Goal: Task Accomplishment & Management: Use online tool/utility

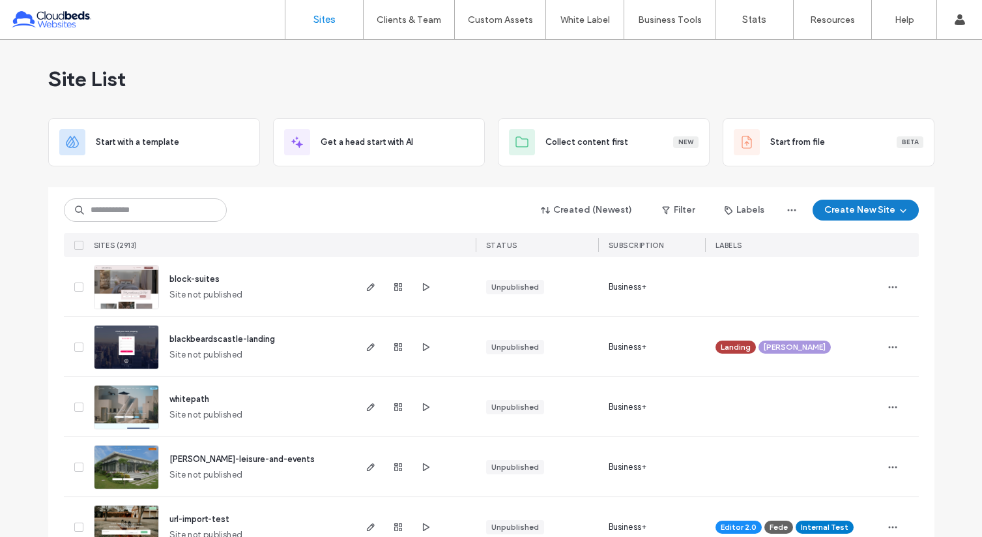
click at [889, 204] on button "Create New Site" at bounding box center [866, 209] width 106 height 21
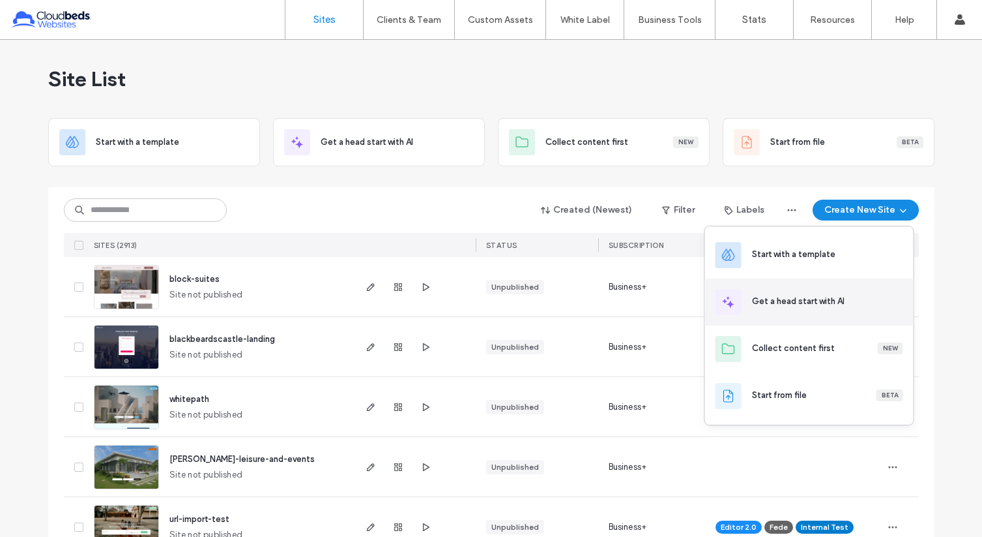
click at [848, 302] on div "Get a head start with AI" at bounding box center [827, 301] width 151 height 13
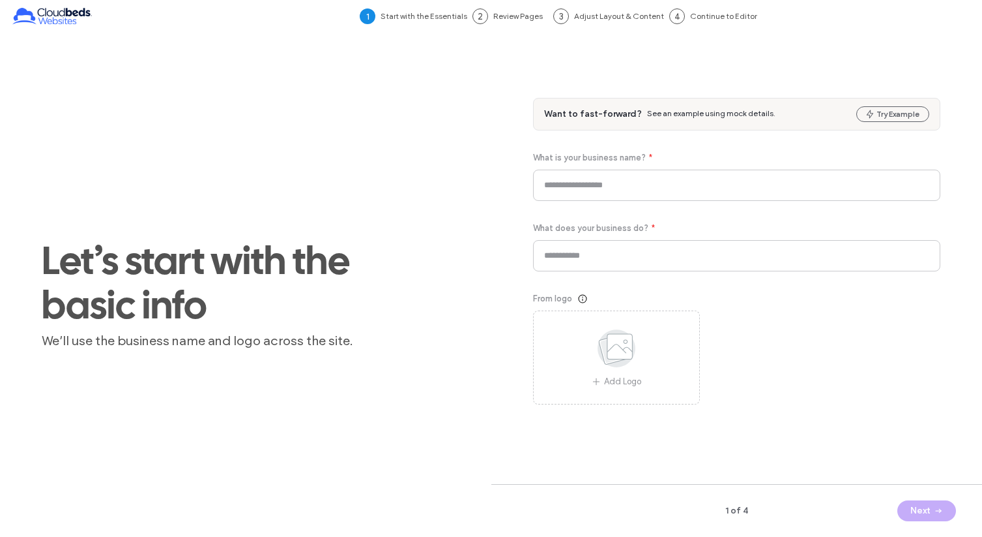
click at [661, 201] on div "Want to fast-forward? See an example using mock details. Try Example What is yo…" at bounding box center [737, 251] width 408 height 306
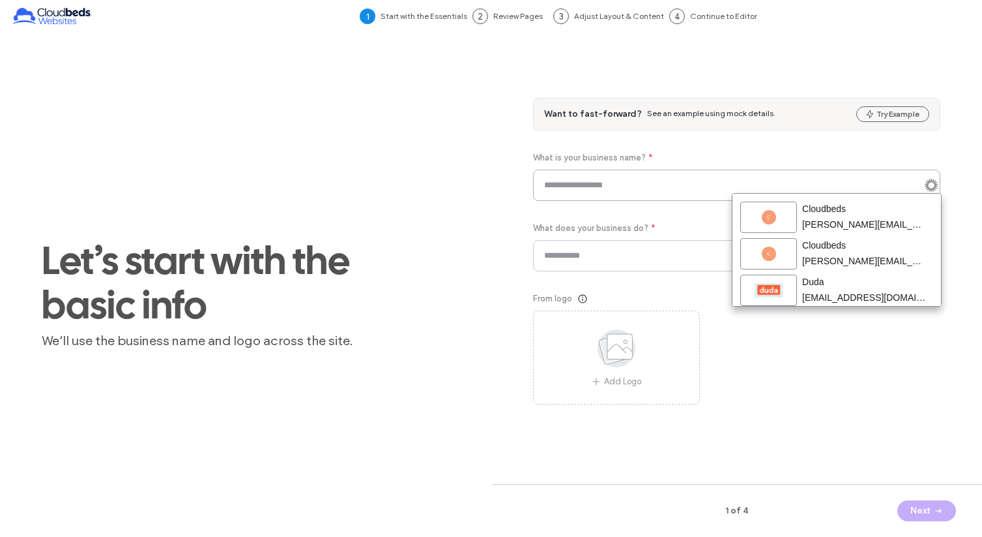
click at [651, 173] on input at bounding box center [737, 185] width 408 height 31
click at [654, 256] on input at bounding box center [737, 255] width 408 height 31
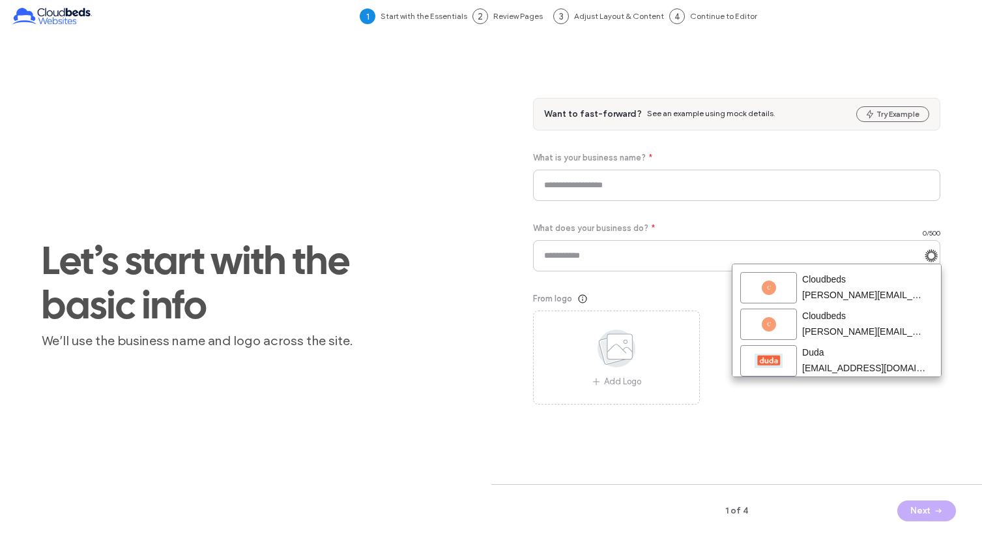
click at [647, 298] on div "From logo" at bounding box center [737, 298] width 408 height 13
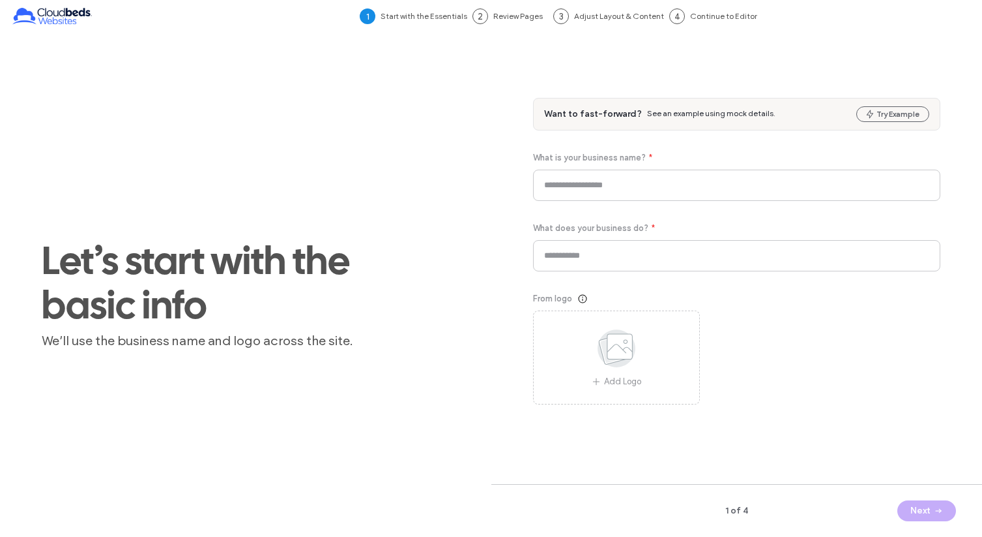
click at [876, 359] on div "From logo Add Logo" at bounding box center [737, 348] width 408 height 112
